Goal: Answer question/provide support

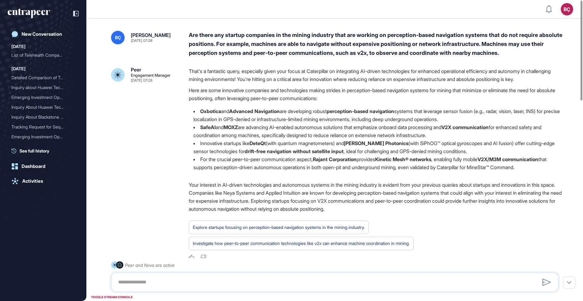
scroll to position [0, 0]
click at [335, 43] on div "Are there any startup companies in the mining industry that are working on perc…" at bounding box center [376, 44] width 375 height 27
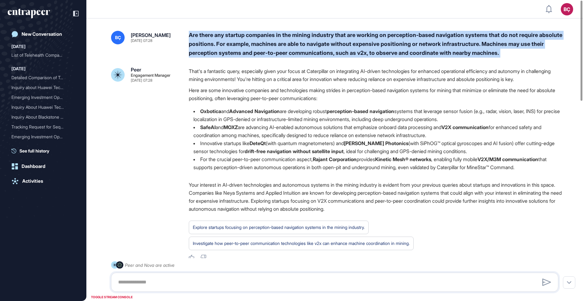
copy div "Are there any startup companies in the mining industry that are working on perc…"
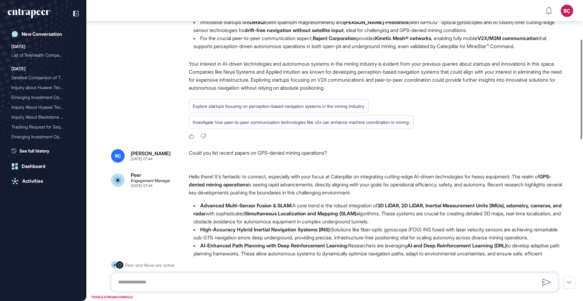
scroll to position [127, 0]
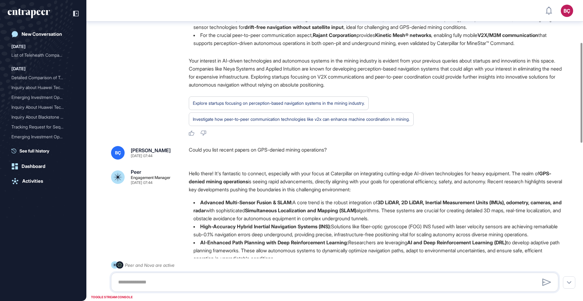
click at [307, 160] on div "Could you list recent papers on GPS-denied mining operations?" at bounding box center [376, 153] width 375 height 14
copy div "Could you list recent papers on GPS-denied mining operations?"
click at [307, 160] on div "Could you list recent papers on GPS-denied mining operations?" at bounding box center [376, 153] width 375 height 14
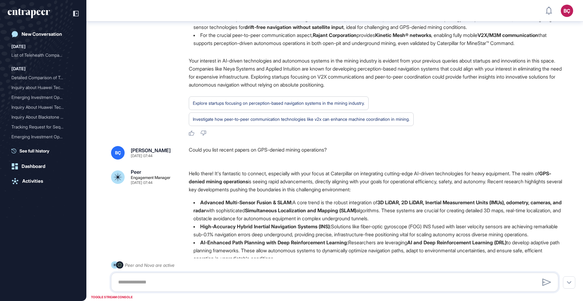
click at [203, 153] on div "BÇ [PERSON_NAME] [DATE] 07:28 Are there any startup companies in the mining ind…" at bounding box center [334, 306] width 497 height 824
click at [228, 185] on strong "GPS-denied mining operations" at bounding box center [370, 178] width 363 height 14
click at [157, 131] on div "Peer Engagement Manager [DATE] 07:28 That's a fantastic query, especially given…" at bounding box center [334, 39] width 447 height 193
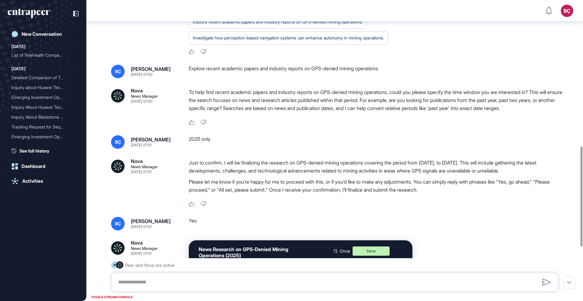
scroll to position [605, 0]
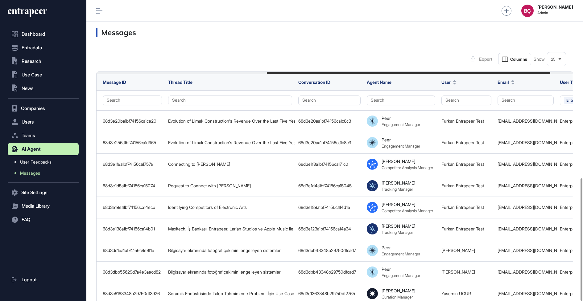
scroll to position [0, 286]
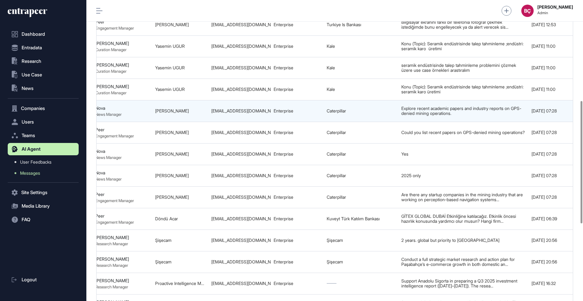
click at [242, 109] on div "brockhurst_russell@cat.com" at bounding box center [239, 111] width 56 height 5
copy tr "brockhurst_russell@cat.com"
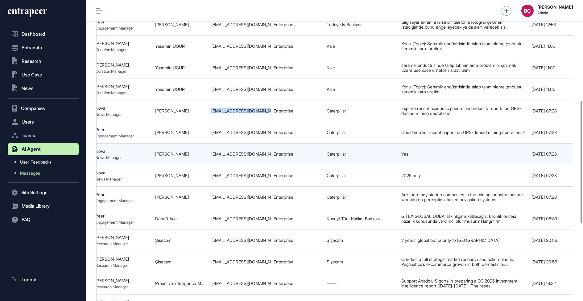
click at [247, 143] on td "brockhurst_russell@cat.com" at bounding box center [239, 154] width 62 height 22
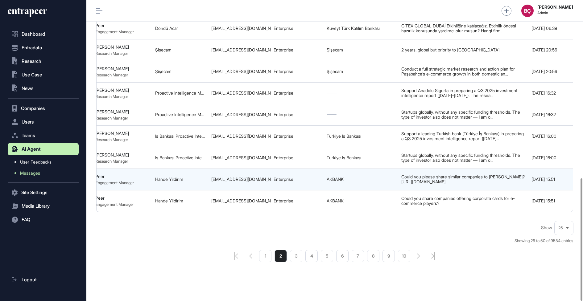
scroll to position [0, 324]
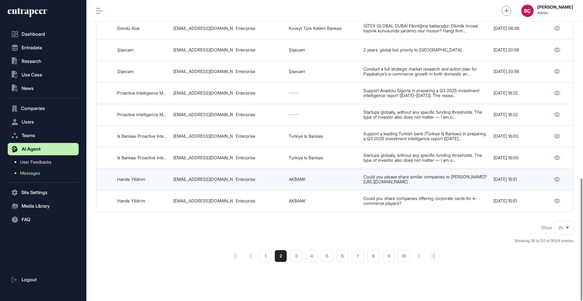
click at [563, 176] on div at bounding box center [557, 180] width 21 height 8
click at [555, 177] on icon at bounding box center [557, 179] width 6 height 4
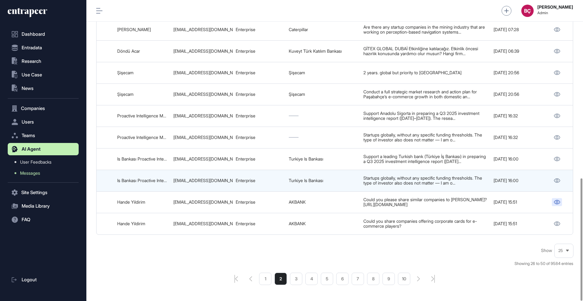
scroll to position [438, 0]
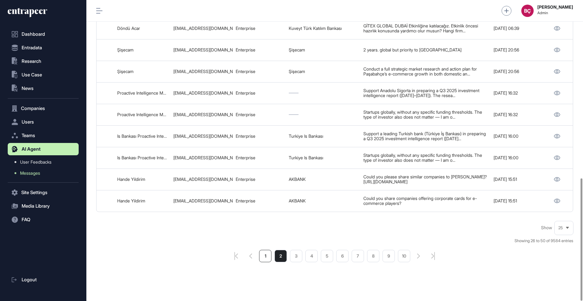
click at [270, 250] on li "1" at bounding box center [265, 256] width 12 height 12
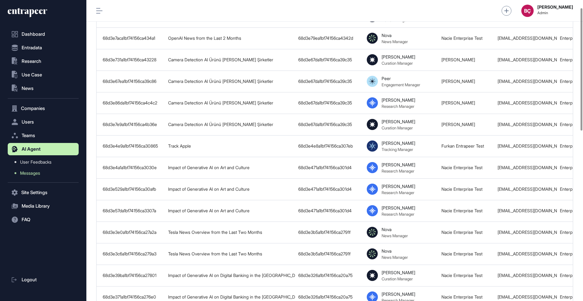
scroll to position [438, 0]
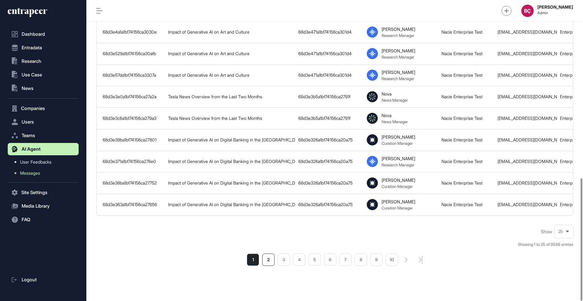
click at [268, 254] on li "2" at bounding box center [268, 260] width 12 height 12
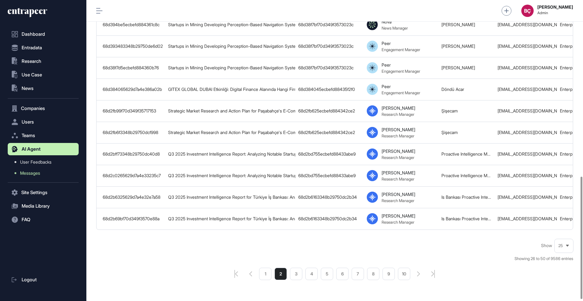
scroll to position [438, 0]
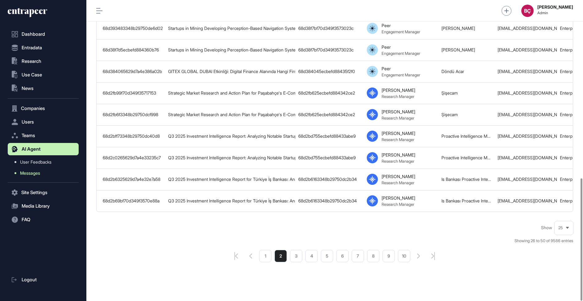
click at [31, 171] on span "Messages" at bounding box center [30, 173] width 20 height 5
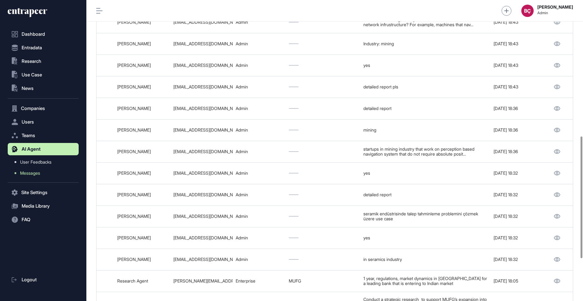
scroll to position [442, 0]
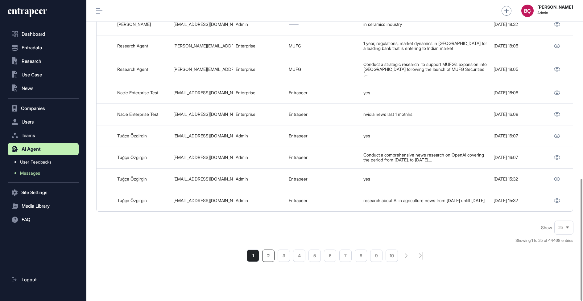
click at [265, 250] on li "2" at bounding box center [268, 256] width 12 height 12
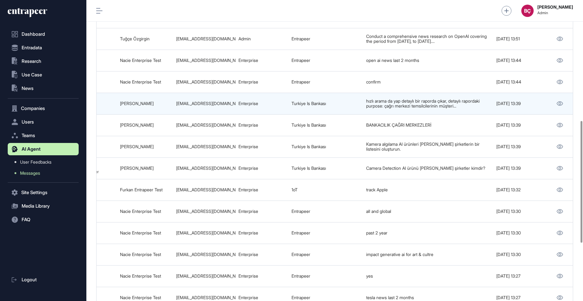
scroll to position [0, 324]
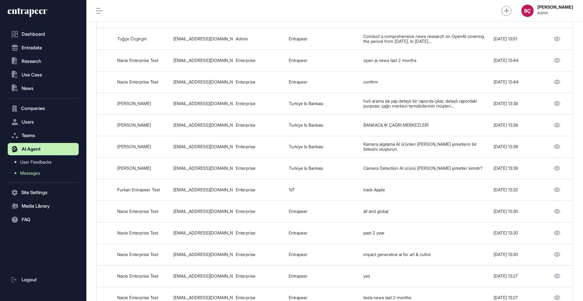
click at [38, 10] on icon at bounding box center [27, 13] width 39 height 10
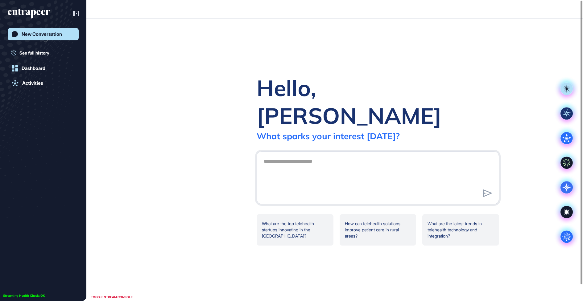
scroll to position [0, 0]
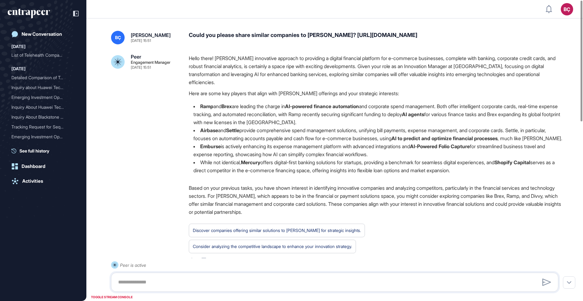
click at [279, 120] on li "Ramp and Brex are leading the charge in AI-powered finance automation and corpo…" at bounding box center [376, 114] width 375 height 24
click at [279, 62] on p "Hello there! Parker's innovative approach to providing a digital financial plat…" at bounding box center [376, 70] width 375 height 32
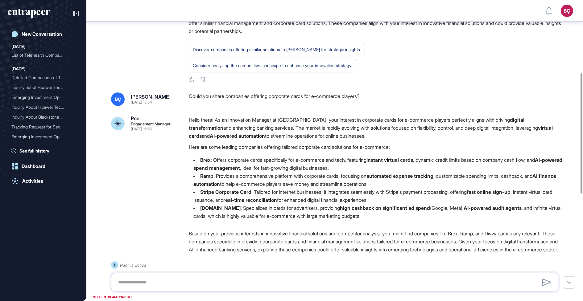
scroll to position [189, 0]
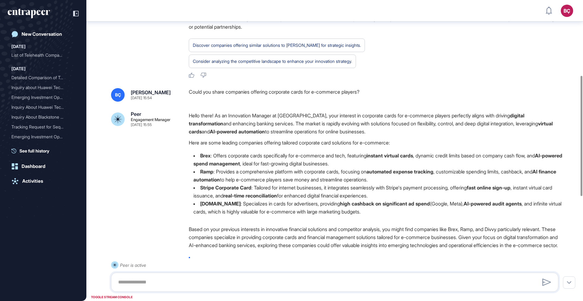
click at [274, 102] on div "Could you share companies offering corporate cards for e-commerce players?" at bounding box center [376, 95] width 375 height 14
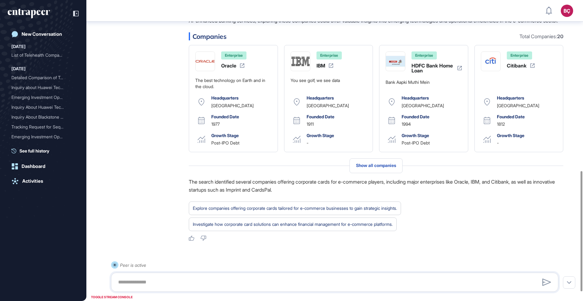
scroll to position [451, 0]
